Goal: Information Seeking & Learning: Learn about a topic

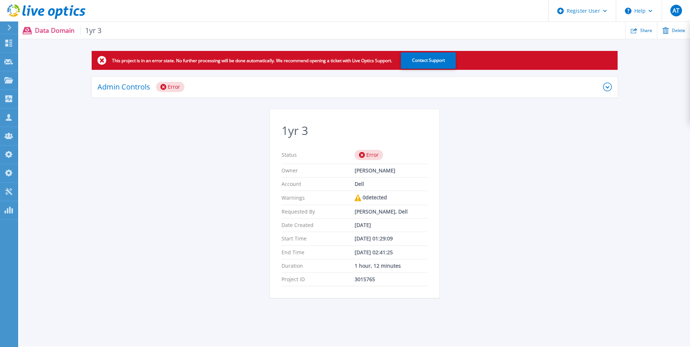
click at [605, 88] on icon at bounding box center [607, 87] width 9 height 9
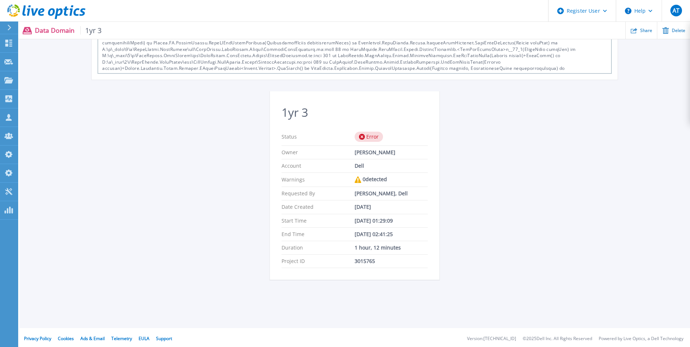
scroll to position [124, 0]
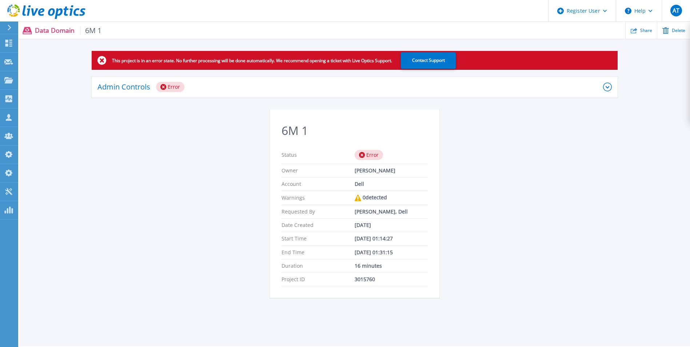
click at [609, 88] on icon at bounding box center [607, 87] width 9 height 9
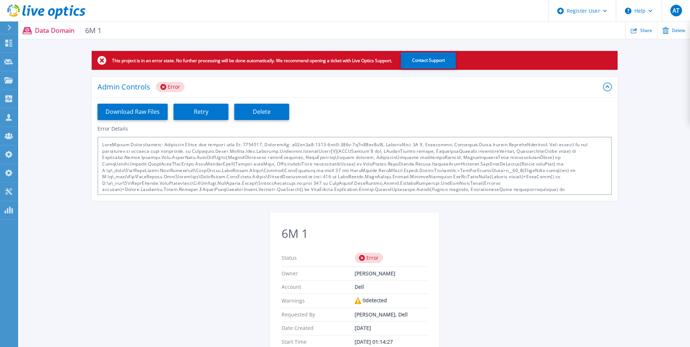
click at [608, 88] on icon at bounding box center [607, 87] width 9 height 9
